Goal: Obtain resource: Download file/media

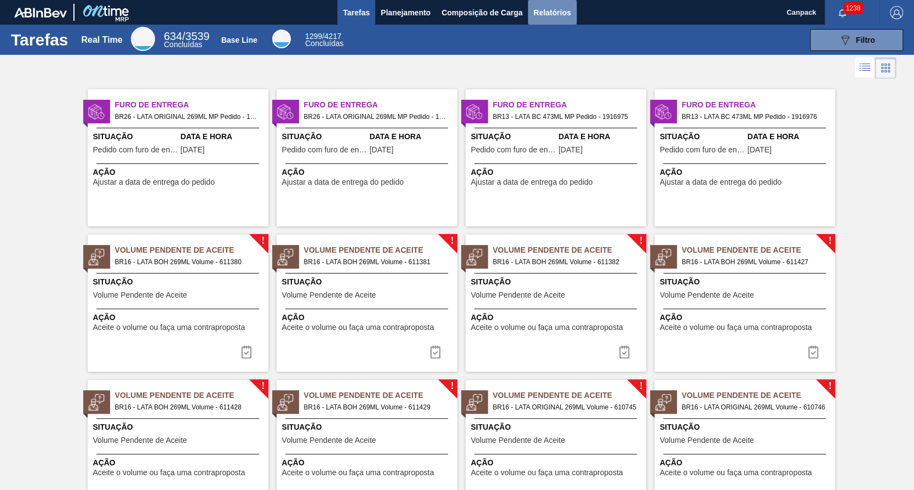
click at [558, 13] on span "Relatórios" at bounding box center [551, 12] width 37 height 13
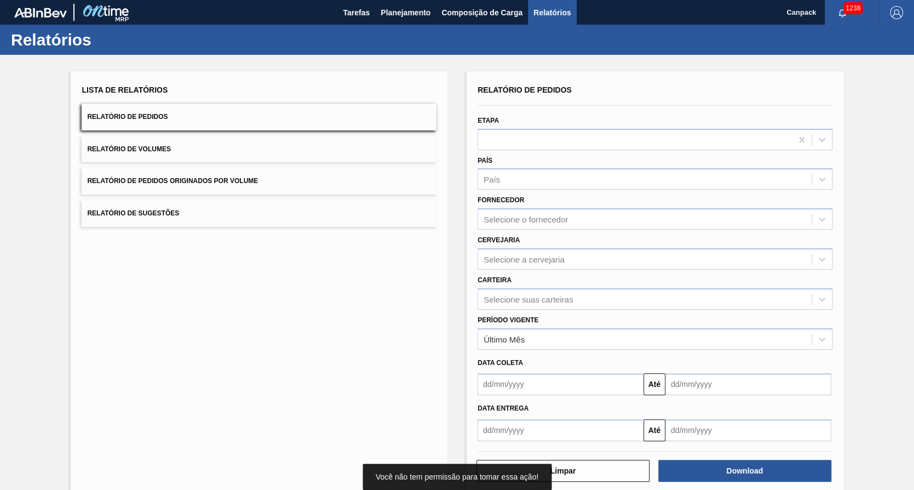
click at [524, 387] on input "text" at bounding box center [561, 384] width 166 height 22
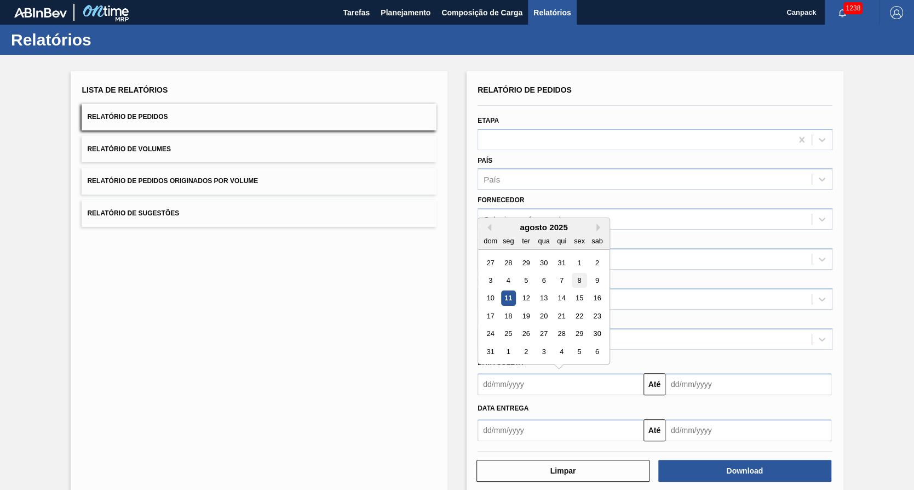
click at [582, 280] on div "8" at bounding box center [579, 280] width 15 height 15
type input "[DATE]"
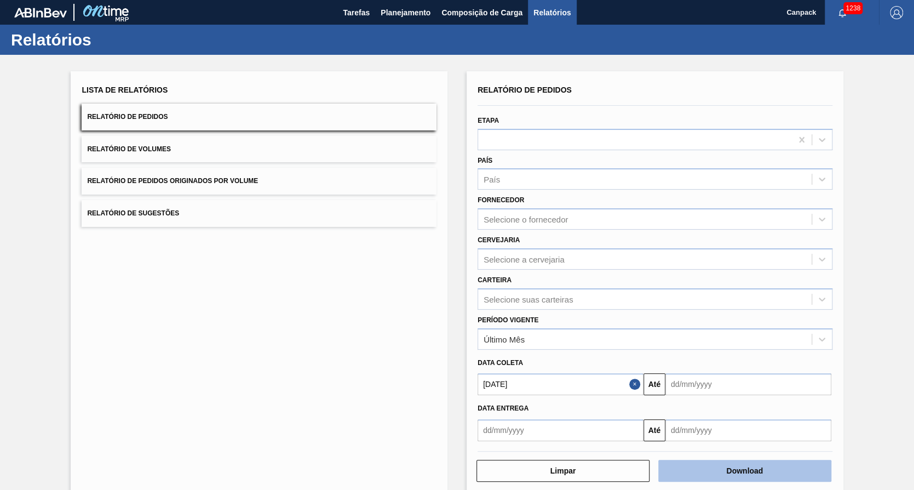
click at [686, 465] on button "Download" at bounding box center [744, 470] width 173 height 22
